Goal: Information Seeking & Learning: Learn about a topic

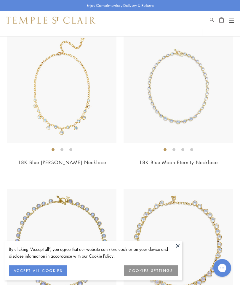
scroll to position [1158, 0]
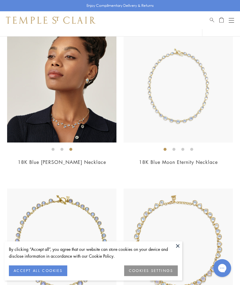
click at [27, 124] on img at bounding box center [62, 88] width 110 height 110
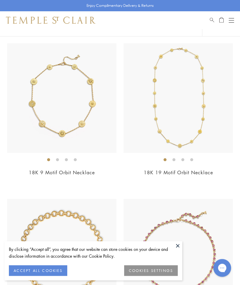
scroll to position [1616, 0]
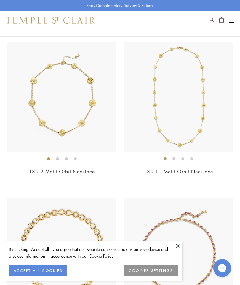
click at [22, 118] on img at bounding box center [62, 97] width 110 height 110
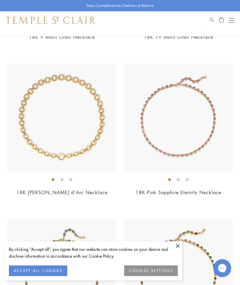
scroll to position [1761, 0]
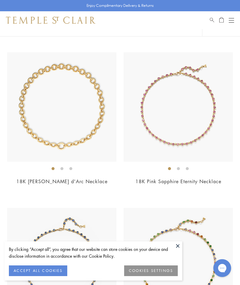
click at [36, 127] on img at bounding box center [62, 107] width 110 height 110
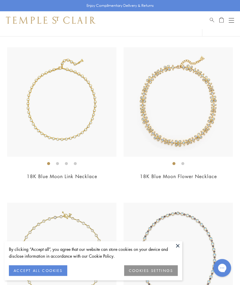
scroll to position [2390, 0]
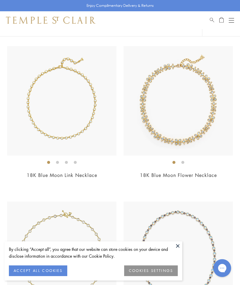
click at [22, 114] on img at bounding box center [62, 101] width 110 height 110
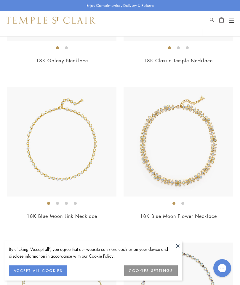
click at [39, 136] on img at bounding box center [62, 142] width 110 height 110
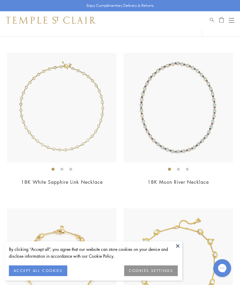
scroll to position [2540, 0]
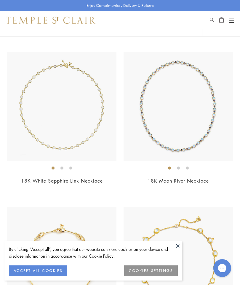
click at [28, 122] on img at bounding box center [62, 107] width 110 height 110
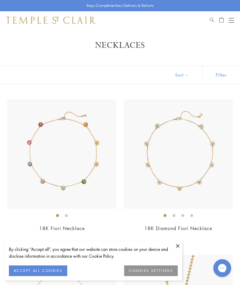
scroll to position [0, 0]
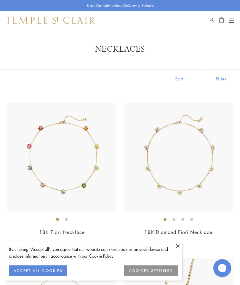
click at [229, 19] on button "Open navigation" at bounding box center [231, 20] width 5 height 7
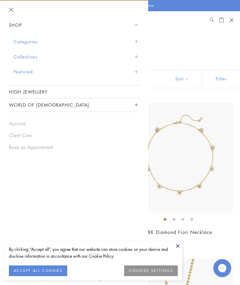
click at [15, 39] on button "Categories" at bounding box center [77, 41] width 126 height 15
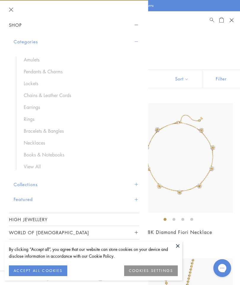
click at [32, 97] on link "Chains & Leather Cords" at bounding box center [79, 95] width 110 height 7
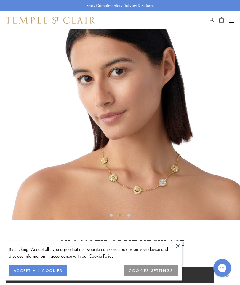
scroll to position [49, 0]
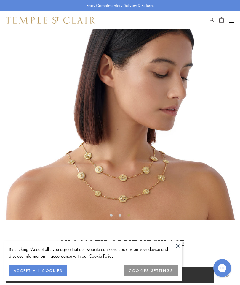
click at [175, 250] on button at bounding box center [178, 245] width 9 height 9
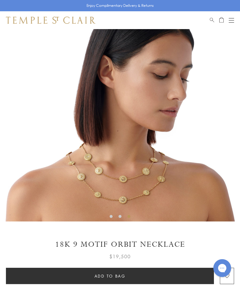
scroll to position [0, 0]
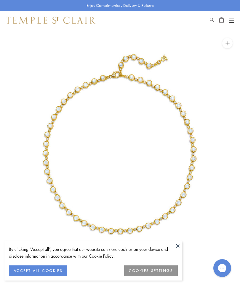
click at [175, 243] on button at bounding box center [178, 245] width 9 height 9
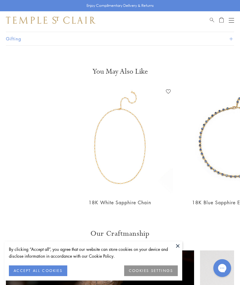
scroll to position [435, 0]
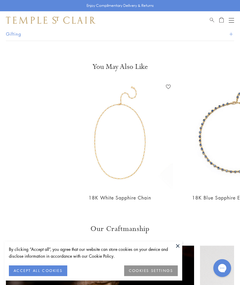
click at [95, 164] on img at bounding box center [120, 135] width 107 height 107
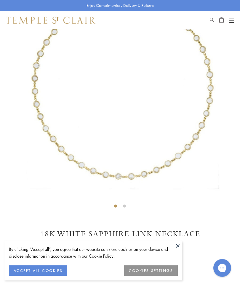
scroll to position [69, 0]
click at [176, 242] on button at bounding box center [178, 245] width 9 height 9
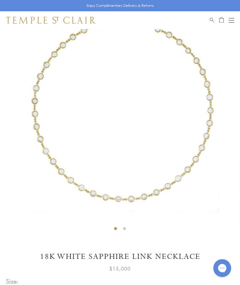
scroll to position [47, 0]
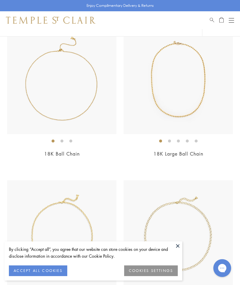
scroll to position [78, 0]
click at [231, 22] on div "Open navigation" at bounding box center [231, 22] width 5 height 0
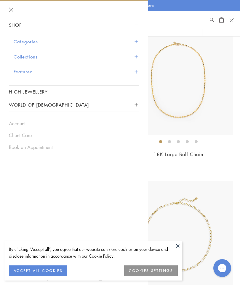
click at [15, 57] on button "Collections" at bounding box center [77, 56] width 126 height 15
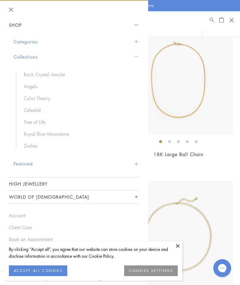
click at [17, 43] on button "Categories" at bounding box center [77, 41] width 126 height 15
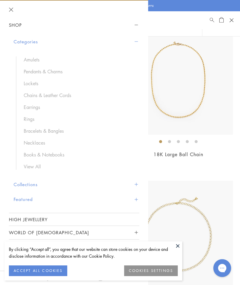
click at [52, 130] on link "Bracelets & Bangles" at bounding box center [79, 131] width 110 height 7
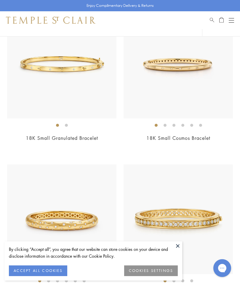
scroll to position [1344, 0]
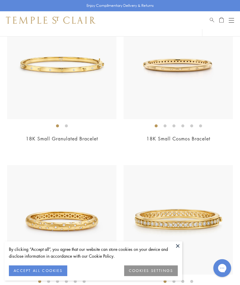
click at [36, 88] on img at bounding box center [62, 64] width 110 height 110
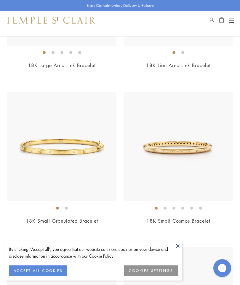
click at [44, 119] on img at bounding box center [62, 147] width 110 height 110
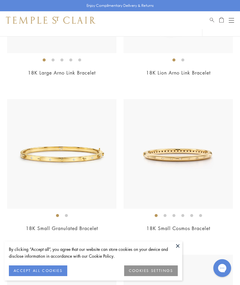
click at [174, 250] on button at bounding box center [178, 245] width 9 height 9
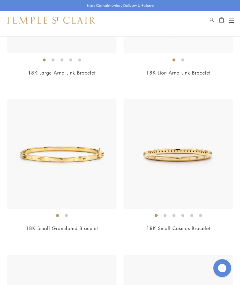
click at [157, 164] on img at bounding box center [179, 154] width 110 height 110
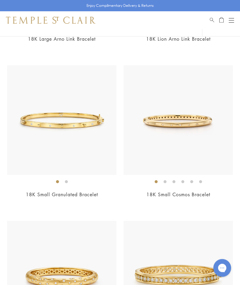
scroll to position [1289, 0]
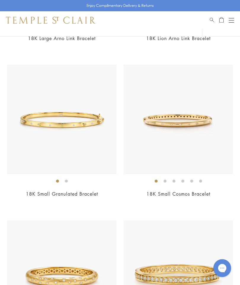
click at [160, 145] on img at bounding box center [179, 120] width 110 height 110
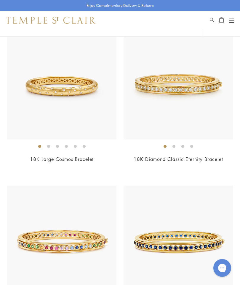
scroll to position [1480, 0]
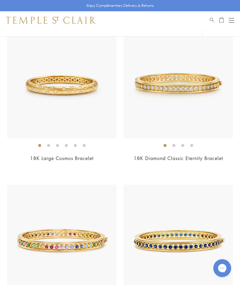
click at [26, 108] on img at bounding box center [62, 84] width 110 height 110
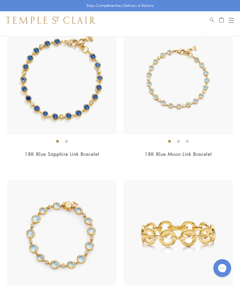
scroll to position [1951, 0]
click at [163, 88] on img at bounding box center [179, 80] width 110 height 110
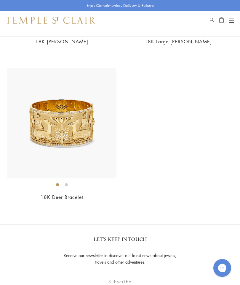
scroll to position [2997, 0]
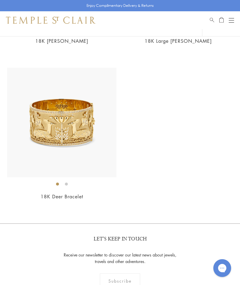
click at [232, 21] on button "Open navigation" at bounding box center [231, 20] width 5 height 7
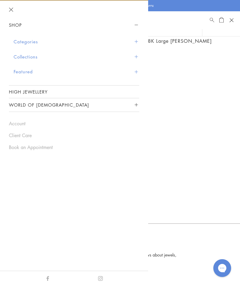
click at [18, 40] on button "Categories" at bounding box center [77, 41] width 126 height 15
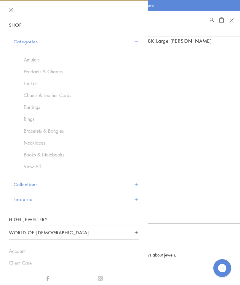
click at [30, 108] on link "Earrings" at bounding box center [79, 107] width 110 height 7
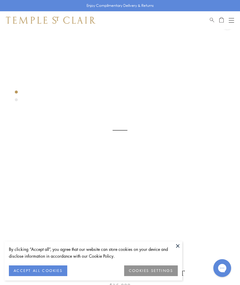
scroll to position [29, 0]
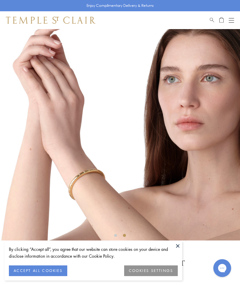
click at [176, 244] on button at bounding box center [178, 245] width 9 height 9
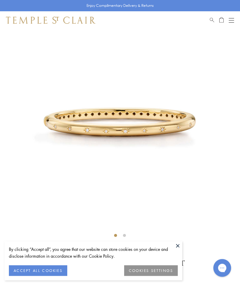
scroll to position [29, 0]
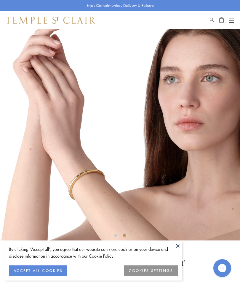
click at [176, 242] on button at bounding box center [178, 245] width 9 height 9
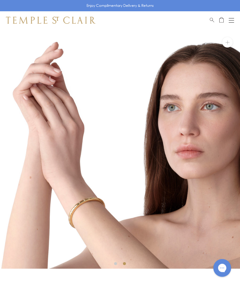
scroll to position [0, 0]
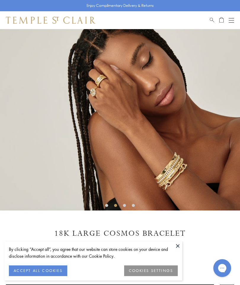
scroll to position [60, 0]
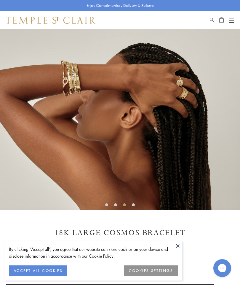
click at [60, 72] on img at bounding box center [120, 89] width 240 height 241
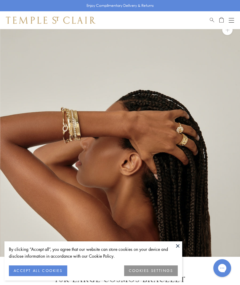
scroll to position [0, 0]
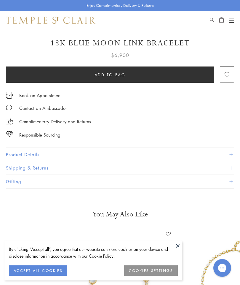
scroll to position [250, 0]
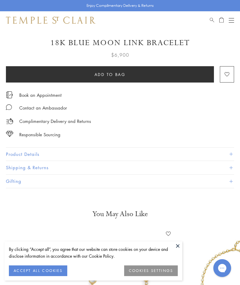
click at [21, 153] on button "Product Details" at bounding box center [120, 154] width 229 height 13
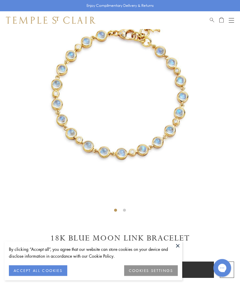
scroll to position [41, 0]
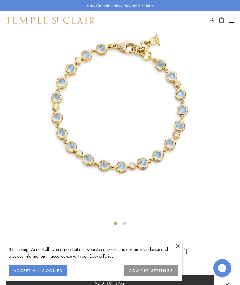
click at [175, 243] on button at bounding box center [178, 245] width 9 height 9
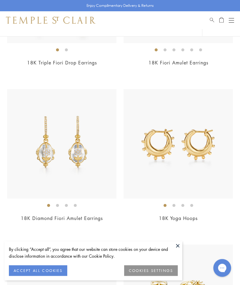
scroll to position [2205, 0]
click at [42, 276] on button "ACCEPT ALL COOKIES" at bounding box center [38, 270] width 58 height 11
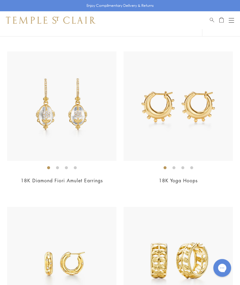
scroll to position [2243, 0]
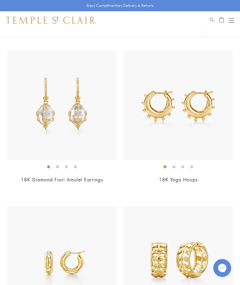
click at [31, 127] on img at bounding box center [62, 106] width 110 height 110
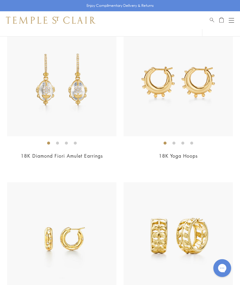
click at [153, 105] on img at bounding box center [179, 82] width 110 height 110
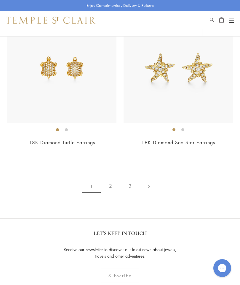
scroll to position [3993, 0]
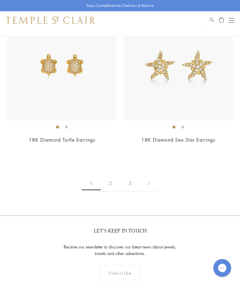
click at [108, 176] on link "2" at bounding box center [111, 183] width 20 height 16
click at [110, 175] on link "2" at bounding box center [111, 183] width 20 height 16
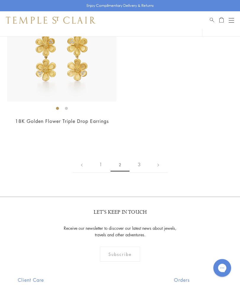
scroll to position [3857, 0]
click at [137, 156] on link "3" at bounding box center [140, 164] width 20 height 16
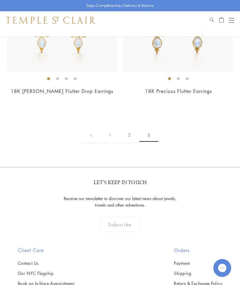
scroll to position [297, 0]
click at [232, 17] on button "Open navigation" at bounding box center [231, 20] width 5 height 7
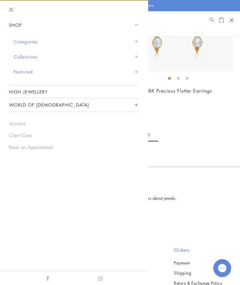
click at [18, 42] on button "Categories" at bounding box center [77, 41] width 126 height 15
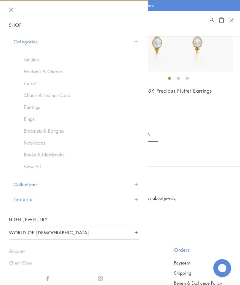
click at [53, 155] on link "Books & Notebooks" at bounding box center [79, 154] width 110 height 7
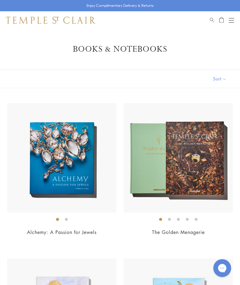
click at [230, 19] on button "Open navigation" at bounding box center [231, 20] width 5 height 7
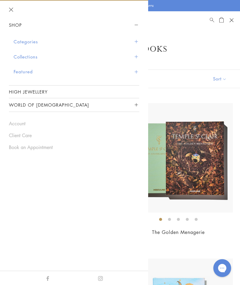
click at [18, 41] on button "Categories" at bounding box center [77, 41] width 126 height 15
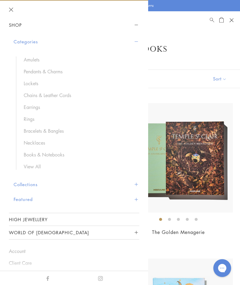
click at [29, 73] on link "Pendants & Charms" at bounding box center [79, 71] width 110 height 7
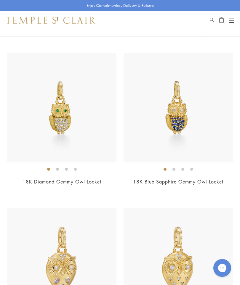
scroll to position [403, 0]
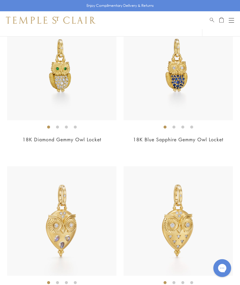
click at [29, 97] on img at bounding box center [62, 66] width 110 height 110
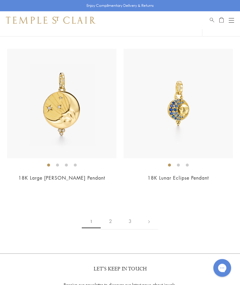
scroll to position [5034, 0]
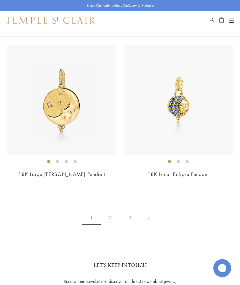
click at [110, 210] on link "2" at bounding box center [111, 218] width 20 height 16
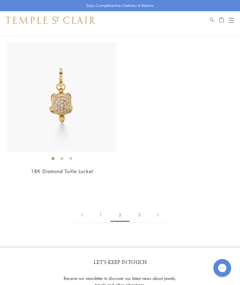
scroll to position [4415, 0]
click at [137, 207] on link "3" at bounding box center [140, 215] width 20 height 16
